Goal: Check status

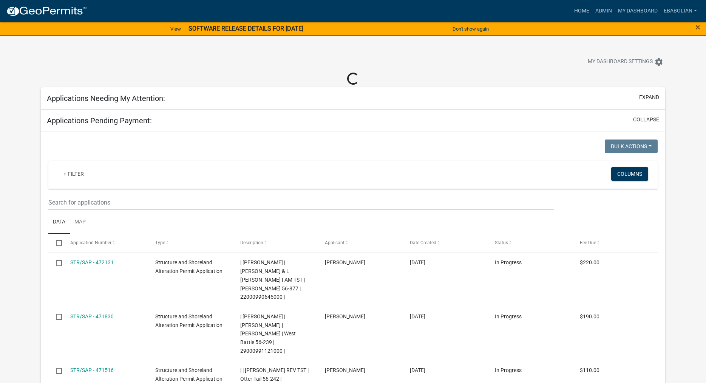
select select "3: 100"
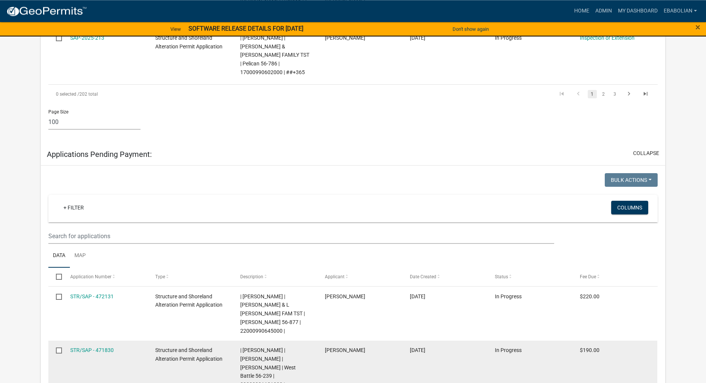
scroll to position [5243, 0]
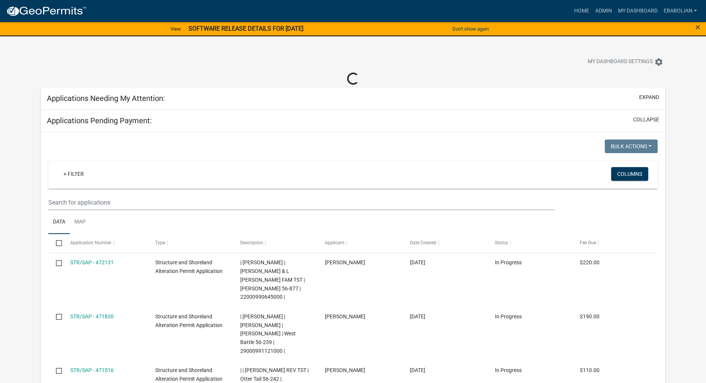
select select "3: 100"
